Goal: Check status: Check status

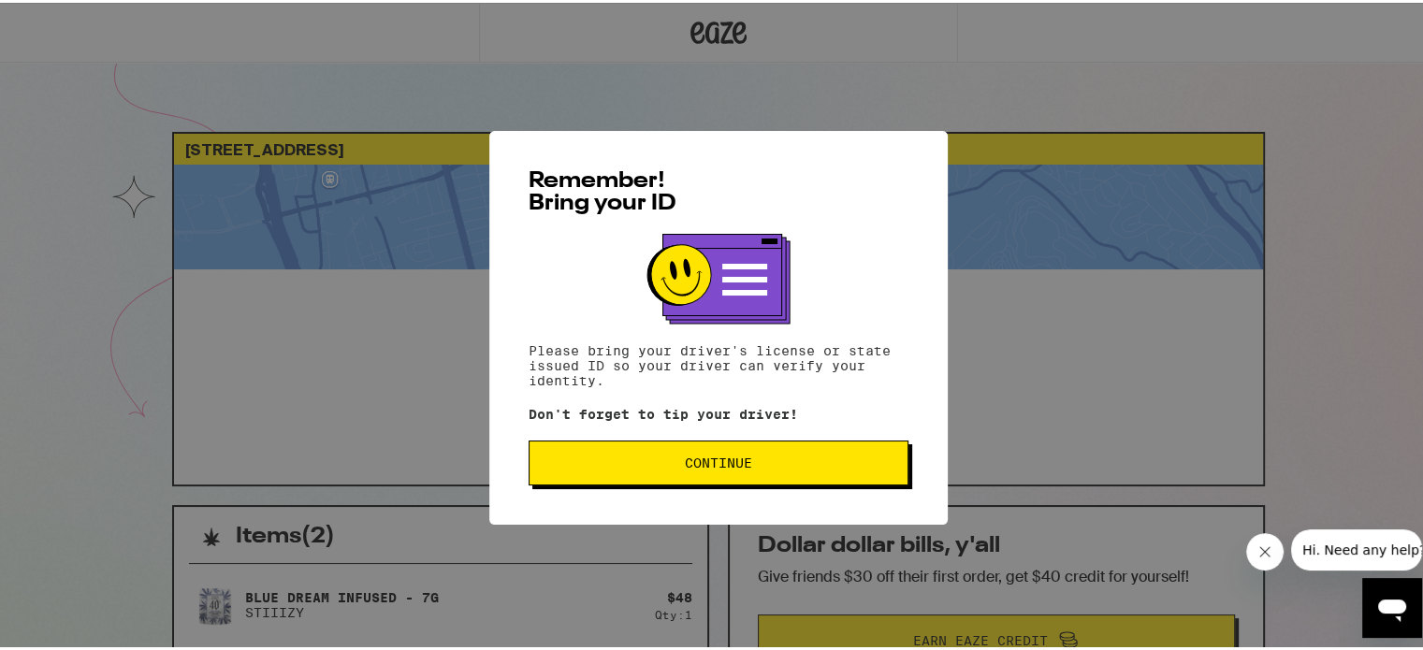
click at [598, 459] on span "Continue" at bounding box center [719, 460] width 348 height 13
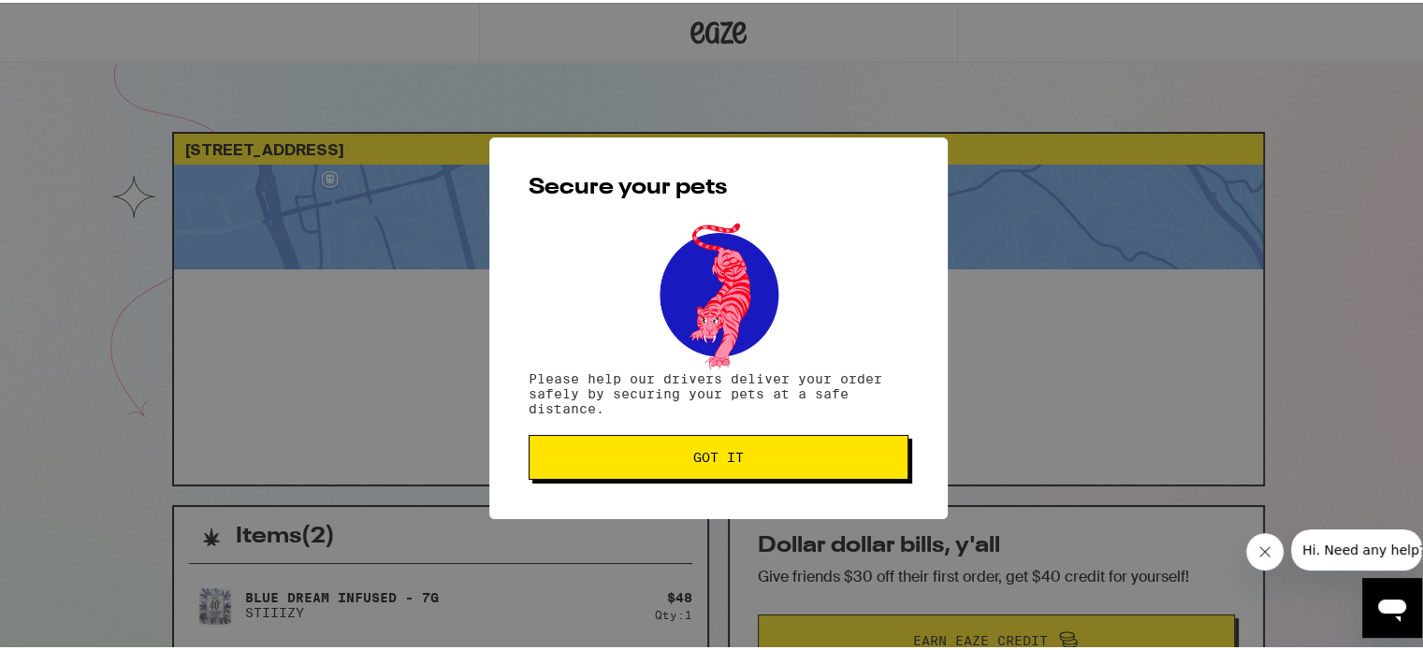
click at [598, 459] on span "Got it" at bounding box center [719, 454] width 348 height 13
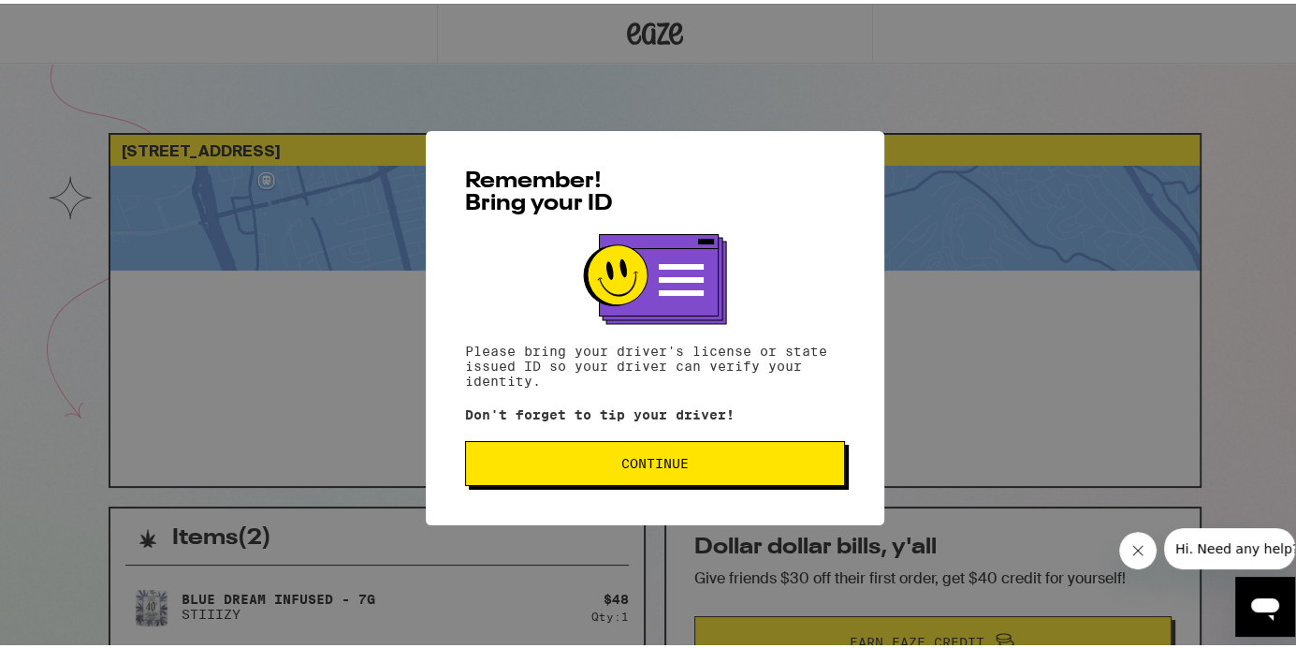
click at [661, 473] on button "Continue" at bounding box center [655, 459] width 380 height 45
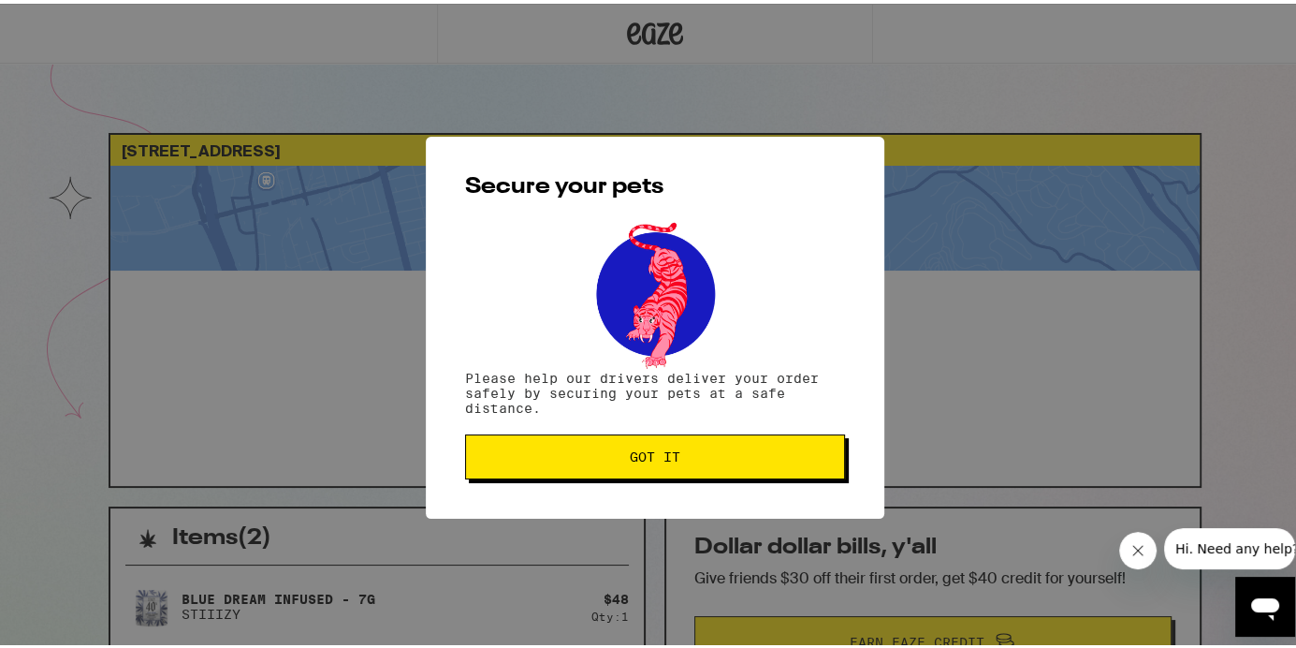
click at [650, 468] on button "Got it" at bounding box center [655, 452] width 380 height 45
